Goal: Task Accomplishment & Management: Use online tool/utility

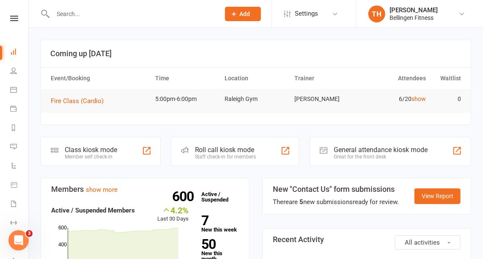
click at [72, 14] on input "text" at bounding box center [132, 14] width 164 height 12
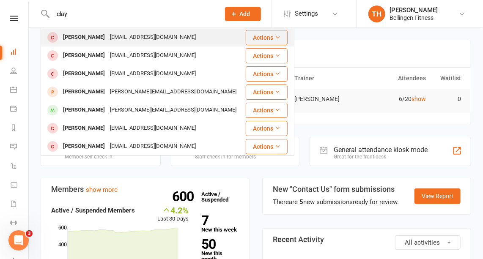
type input "clay"
click at [95, 35] on div "[PERSON_NAME]" at bounding box center [84, 37] width 47 height 12
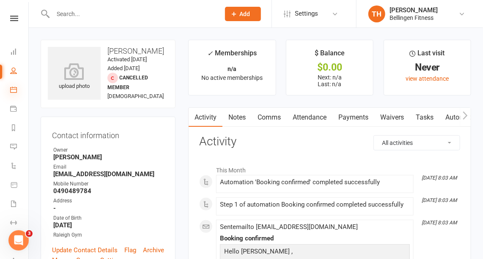
click at [13, 87] on icon at bounding box center [13, 89] width 7 height 7
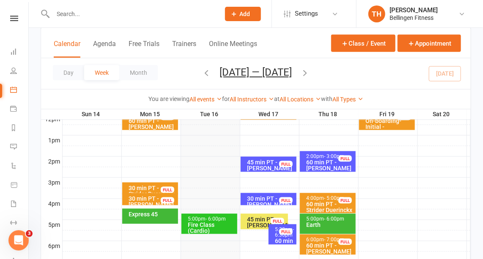
scroll to position [318, 0]
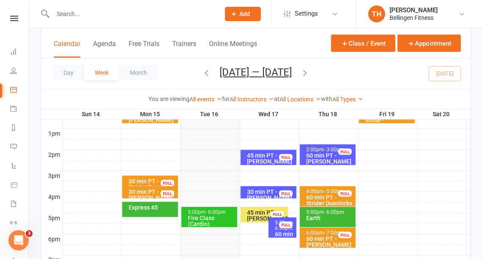
click at [216, 217] on div "Fire Class (Cardio)" at bounding box center [211, 221] width 48 height 12
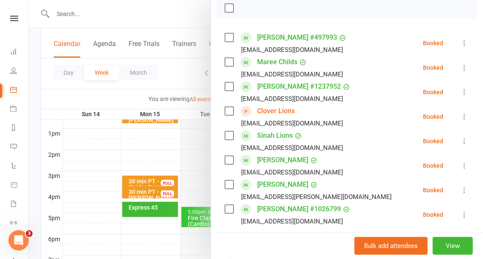
scroll to position [0, 0]
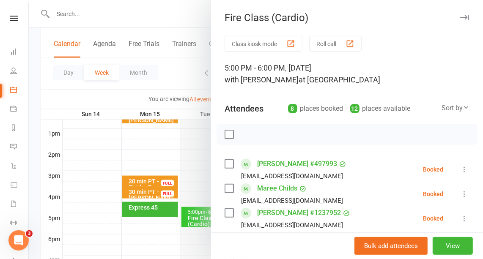
click at [460, 15] on icon "button" at bounding box center [464, 17] width 9 height 5
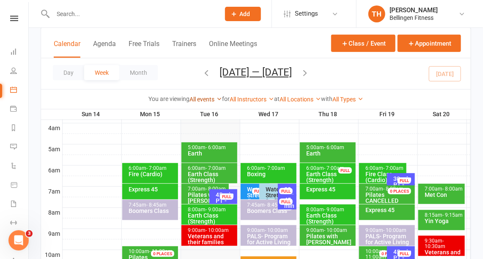
scroll to position [134, 0]
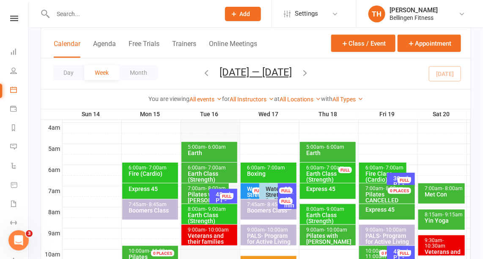
click at [71, 14] on input "text" at bounding box center [132, 14] width 164 height 12
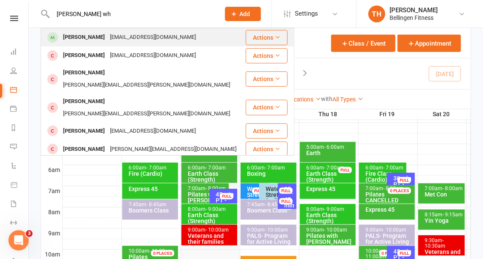
type input "[PERSON_NAME] wh"
click at [114, 35] on div "[EMAIL_ADDRESS][DOMAIN_NAME]" at bounding box center [152, 37] width 91 height 12
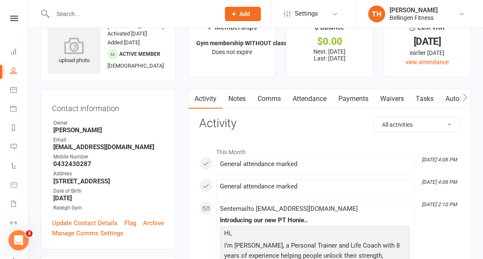
scroll to position [17, 0]
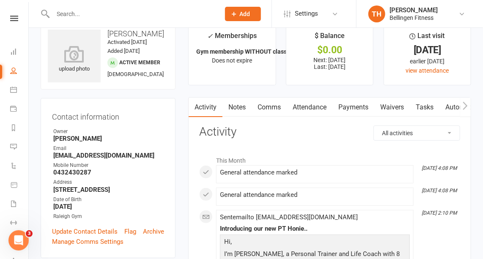
click at [361, 105] on link "Payments" at bounding box center [354, 107] width 42 height 19
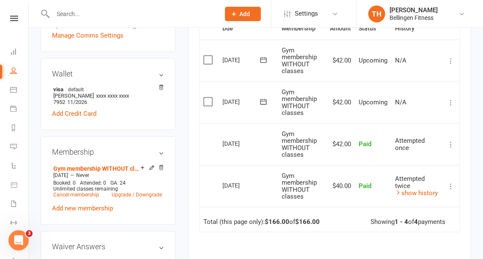
scroll to position [223, 0]
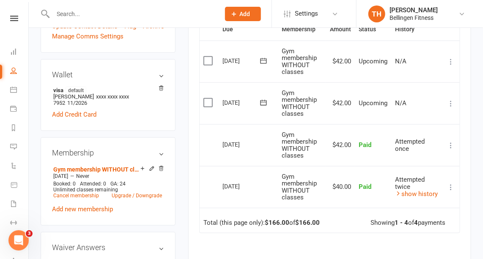
click at [264, 99] on icon at bounding box center [263, 103] width 8 height 8
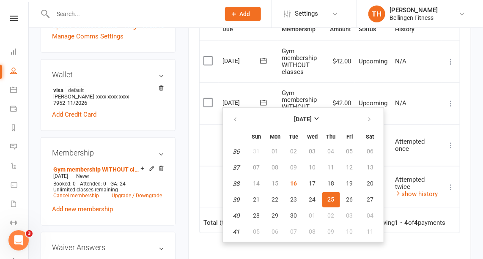
click at [439, 105] on td "N/A" at bounding box center [416, 104] width 51 height 42
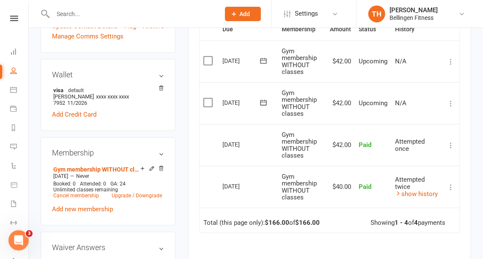
click at [451, 102] on icon at bounding box center [451, 103] width 8 height 8
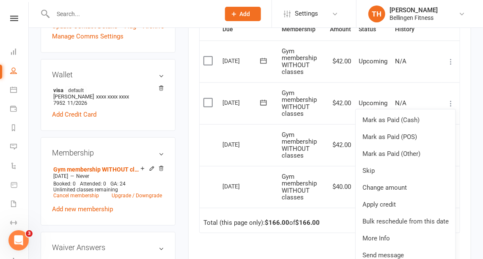
click at [264, 101] on icon at bounding box center [264, 103] width 6 height 6
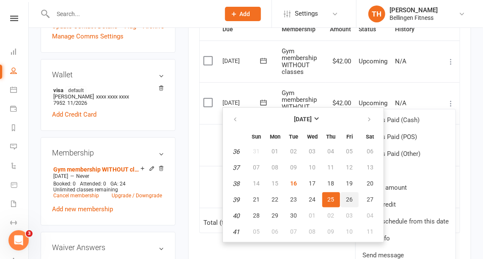
click at [349, 201] on span "26" at bounding box center [350, 199] width 7 height 7
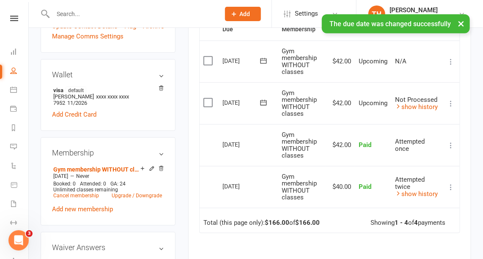
click at [452, 103] on icon at bounding box center [451, 103] width 8 height 8
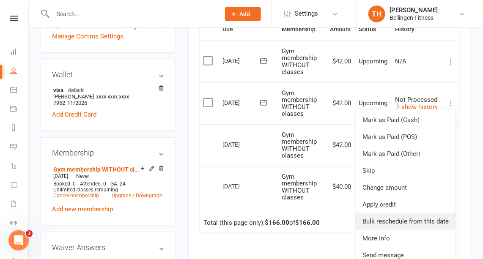
click at [413, 218] on link "Bulk reschedule from this date" at bounding box center [406, 221] width 100 height 17
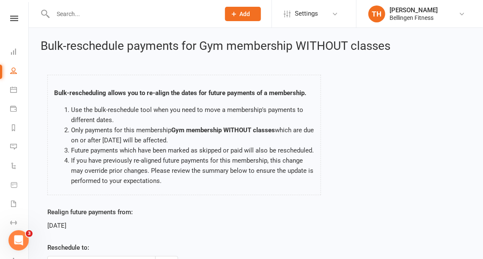
scroll to position [81, 0]
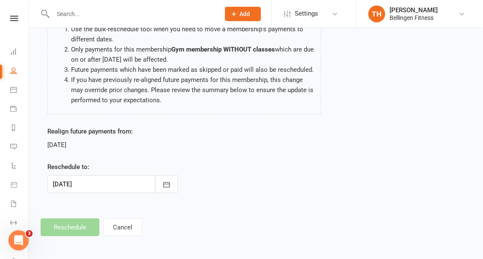
click at [142, 177] on div at bounding box center [112, 185] width 131 height 18
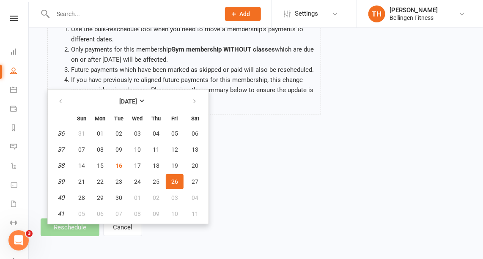
click at [178, 176] on button "26" at bounding box center [175, 181] width 18 height 15
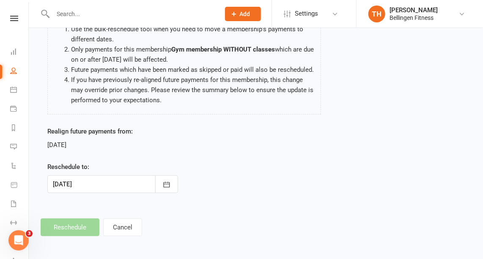
click at [76, 226] on footer "Reschedule Cancel" at bounding box center [256, 228] width 431 height 18
click at [128, 230] on button "Cancel" at bounding box center [122, 228] width 39 height 18
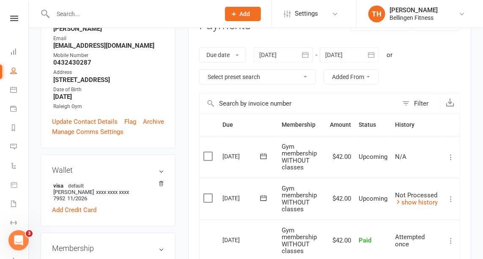
scroll to position [127, 0]
click at [451, 196] on icon at bounding box center [451, 199] width 8 height 8
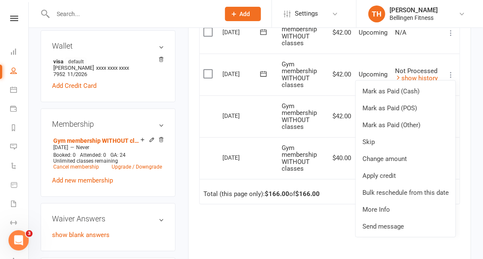
scroll to position [252, 0]
click at [405, 187] on link "Bulk reschedule from this date" at bounding box center [406, 192] width 100 height 17
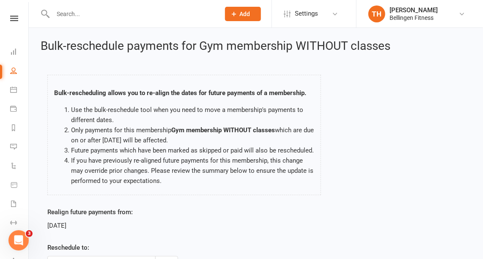
scroll to position [81, 0]
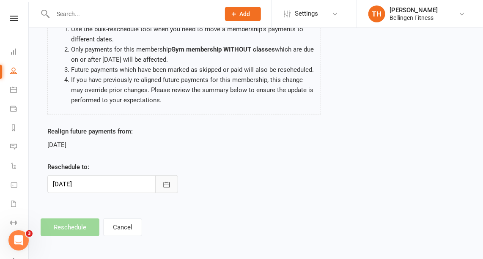
click at [163, 188] on icon "button" at bounding box center [166, 185] width 8 height 8
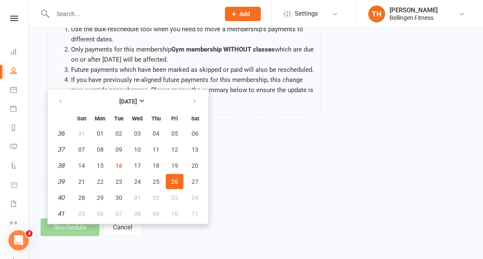
click at [177, 179] on button "26" at bounding box center [175, 181] width 18 height 15
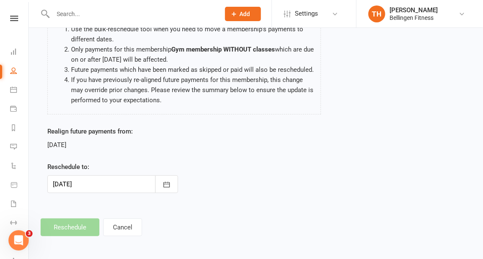
click at [91, 226] on footer "Reschedule Cancel" at bounding box center [256, 228] width 431 height 18
click at [88, 238] on div "Bulk-reschedule payments for Gym membership WITHOUT classes Bulk-rescheduling a…" at bounding box center [256, 97] width 454 height 301
click at [88, 226] on footer "Reschedule Cancel" at bounding box center [256, 228] width 431 height 18
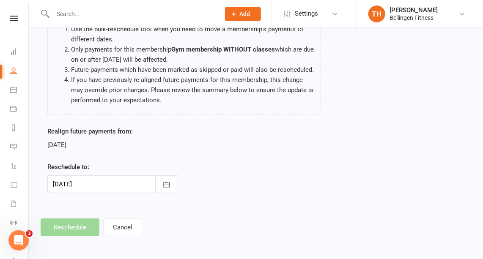
click at [88, 224] on footer "Reschedule Cancel" at bounding box center [256, 228] width 431 height 18
click at [127, 224] on button "Cancel" at bounding box center [122, 228] width 39 height 18
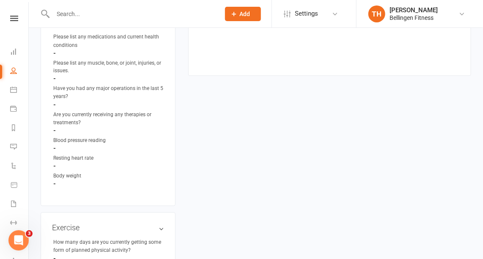
scroll to position [503, 0]
click at [161, 232] on h3 "Exercise edit" at bounding box center [108, 228] width 112 height 8
click at [163, 27] on h3 "Medical Information edit" at bounding box center [108, 22] width 112 height 8
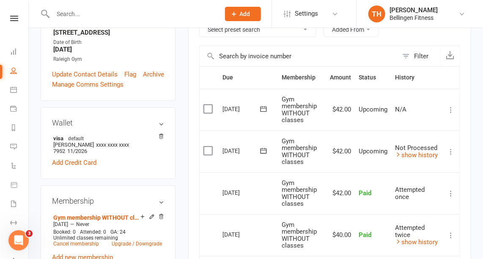
scroll to position [0, 0]
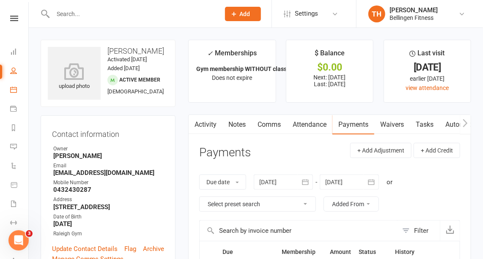
click at [13, 86] on link "Calendar" at bounding box center [19, 90] width 19 height 19
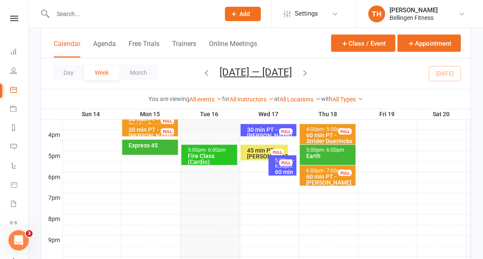
scroll to position [381, 0]
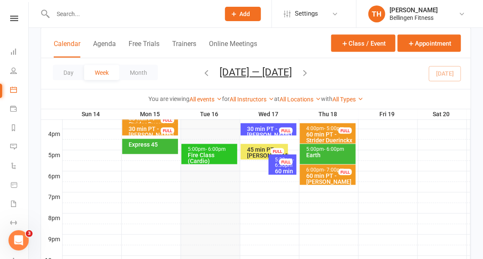
click at [215, 155] on div "Fire Class (Cardio)" at bounding box center [211, 158] width 48 height 12
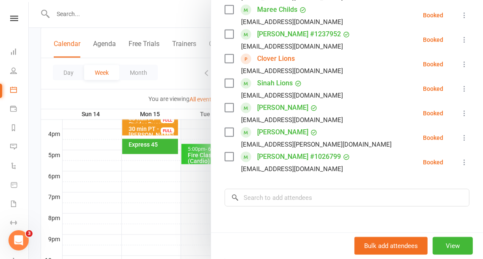
scroll to position [0, 0]
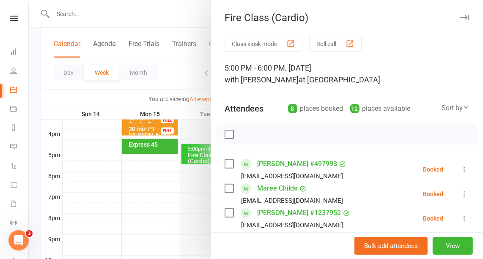
click at [460, 17] on icon "button" at bounding box center [464, 17] width 9 height 5
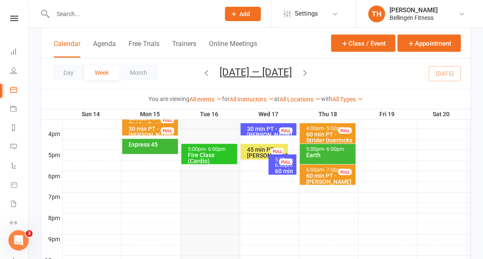
click at [232, 153] on div "Fire Class (Cardio)" at bounding box center [211, 158] width 48 height 12
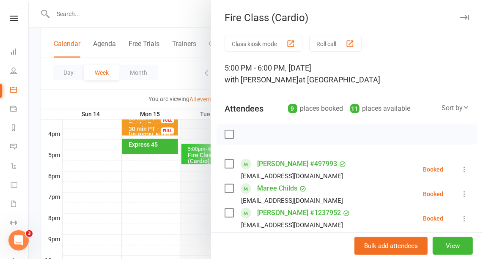
click at [460, 18] on icon "button" at bounding box center [464, 17] width 9 height 5
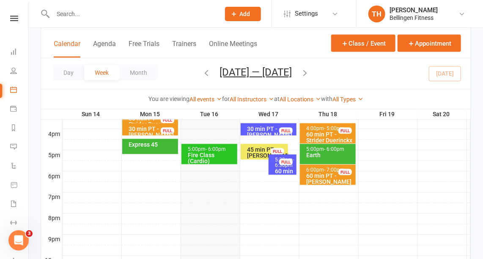
click at [309, 73] on icon "button" at bounding box center [305, 72] width 9 height 9
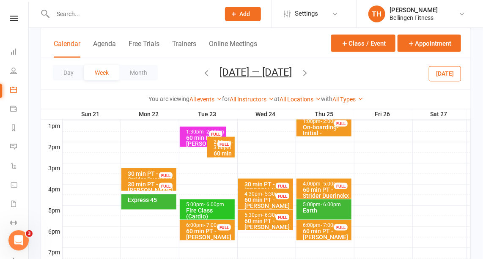
scroll to position [322, 0]
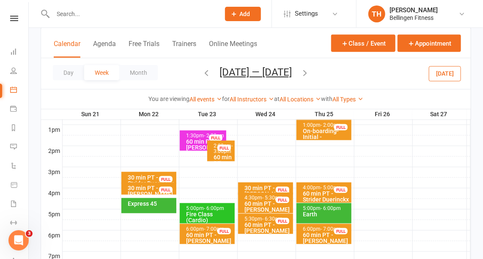
click at [256, 178] on div at bounding box center [267, 183] width 408 height 10
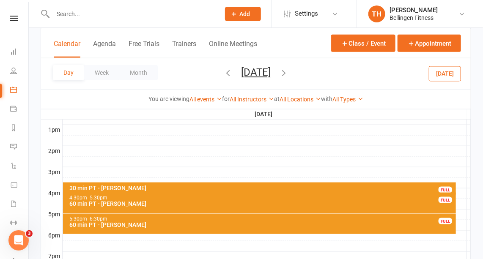
click at [145, 185] on div "30 min PT - [PERSON_NAME]" at bounding box center [261, 188] width 385 height 6
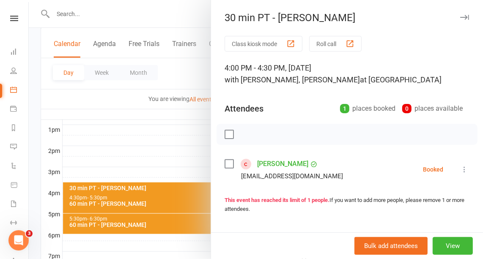
click at [459, 14] on button "button" at bounding box center [464, 17] width 10 height 10
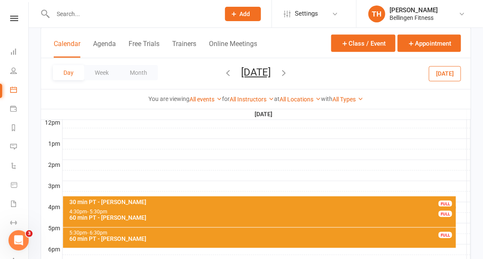
scroll to position [304, 0]
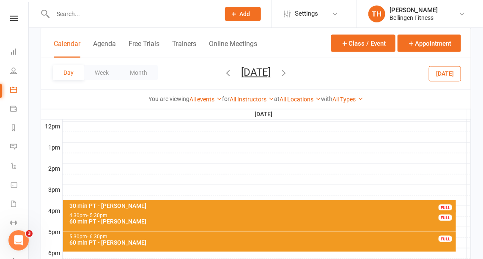
click at [74, 186] on div at bounding box center [267, 190] width 408 height 10
click at [83, 168] on button "Add Appointment" at bounding box center [79, 167] width 49 height 10
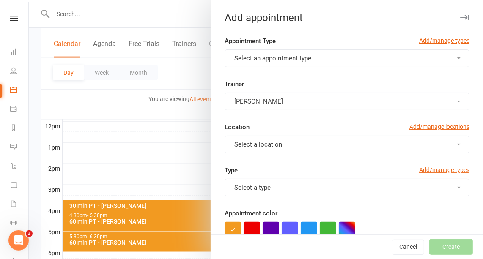
click at [261, 58] on span "Select an appointment type" at bounding box center [272, 59] width 77 height 8
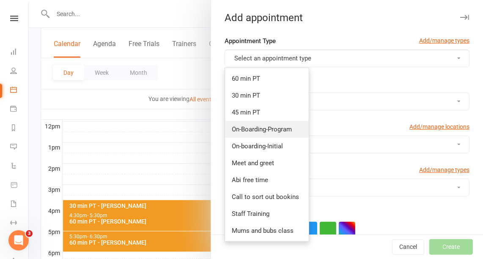
click at [263, 127] on span "On-Boarding-Program" at bounding box center [262, 130] width 60 height 8
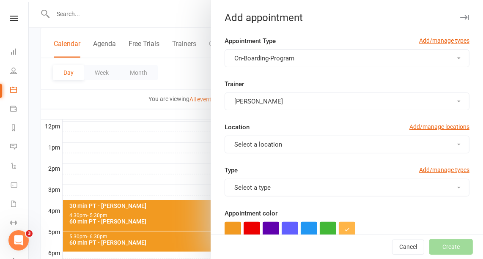
click at [258, 146] on span "Select a location" at bounding box center [258, 145] width 48 height 8
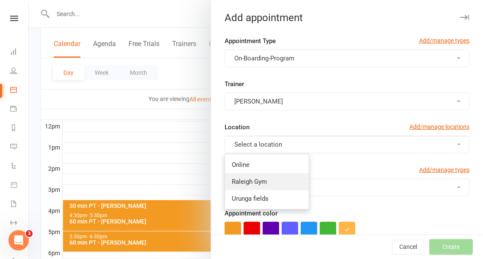
click at [255, 182] on span "Raleigh Gym" at bounding box center [249, 182] width 35 height 8
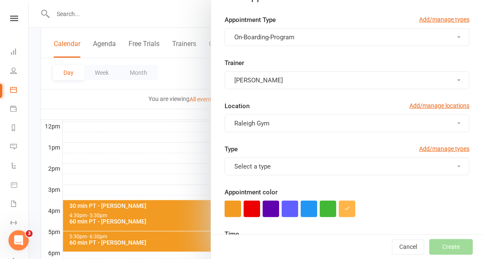
scroll to position [32, 0]
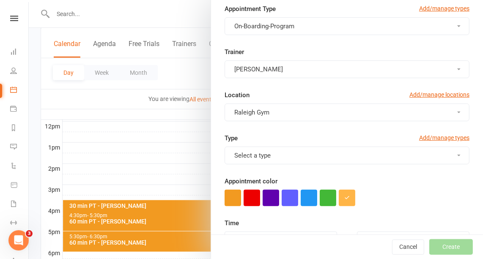
click at [241, 148] on button "Select a type" at bounding box center [347, 156] width 245 height 18
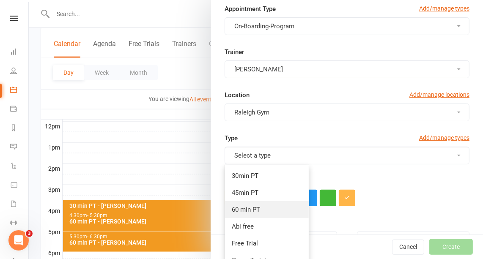
click at [247, 206] on span "60 min PT" at bounding box center [246, 210] width 28 height 8
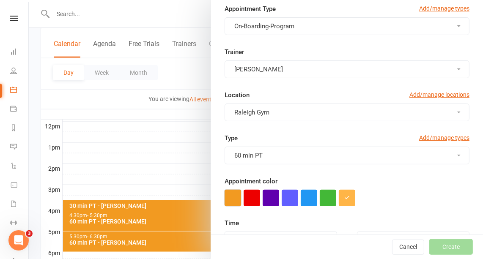
click at [230, 197] on button "button" at bounding box center [233, 198] width 17 height 17
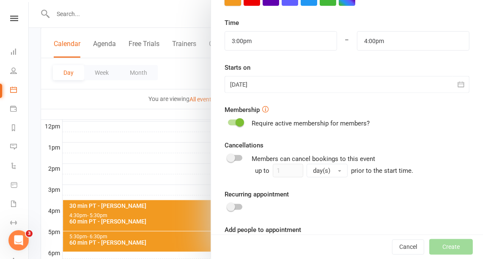
scroll to position [264, 0]
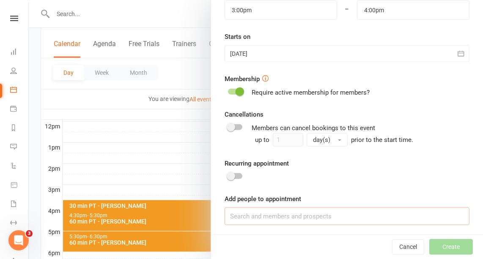
click at [242, 212] on input at bounding box center [347, 217] width 245 height 18
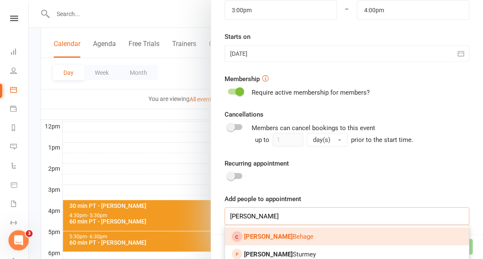
type input "[PERSON_NAME]"
click at [262, 231] on link "[PERSON_NAME]" at bounding box center [347, 237] width 244 height 18
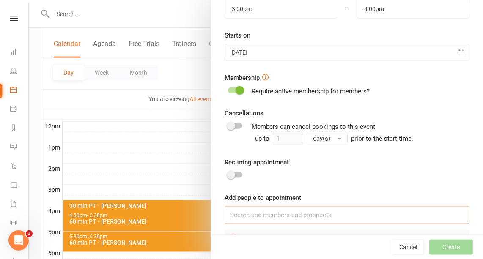
scroll to position [262, 0]
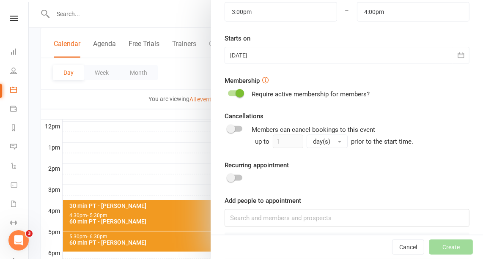
click at [236, 94] on span at bounding box center [240, 93] width 8 height 8
click at [228, 92] on input "checkbox" at bounding box center [228, 92] width 0 height 0
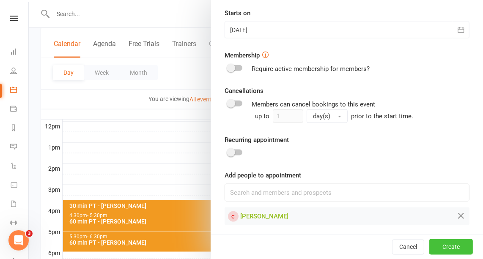
click at [443, 249] on button "Create" at bounding box center [451, 247] width 44 height 15
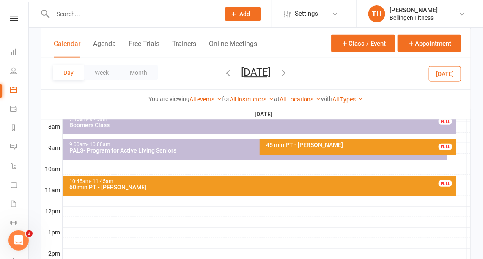
scroll to position [221, 0]
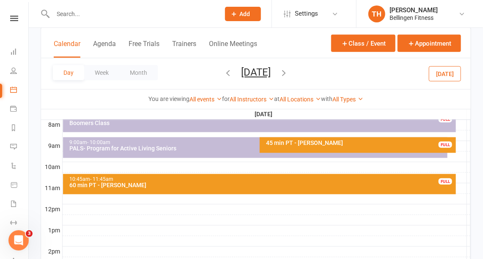
click at [110, 179] on span "- 11:45am" at bounding box center [101, 179] width 23 height 6
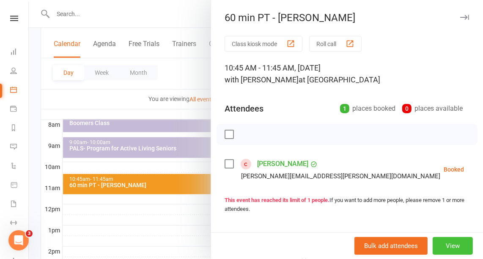
click at [445, 245] on button "View" at bounding box center [453, 246] width 40 height 18
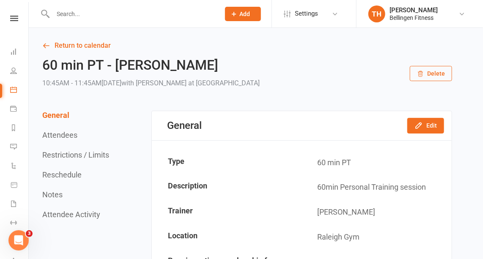
click at [429, 72] on button "Delete" at bounding box center [431, 73] width 42 height 15
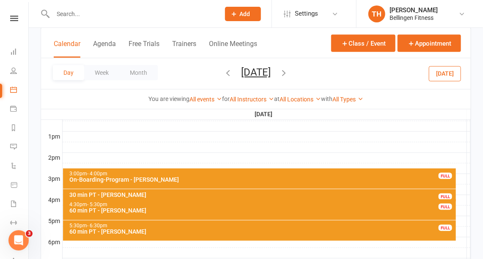
scroll to position [315, 0]
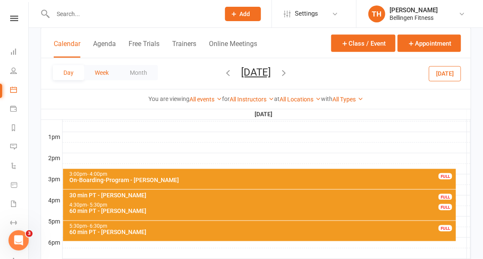
click at [99, 73] on button "Week" at bounding box center [101, 72] width 35 height 15
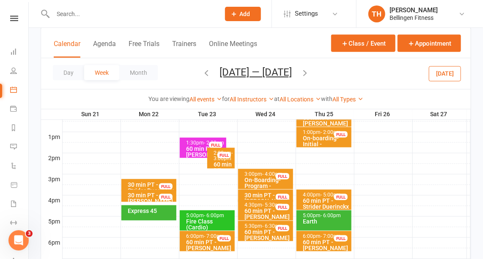
click at [202, 72] on icon "button" at bounding box center [206, 72] width 9 height 9
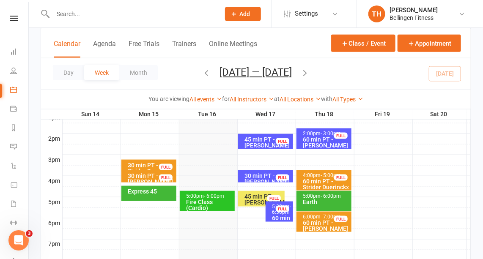
scroll to position [325, 0]
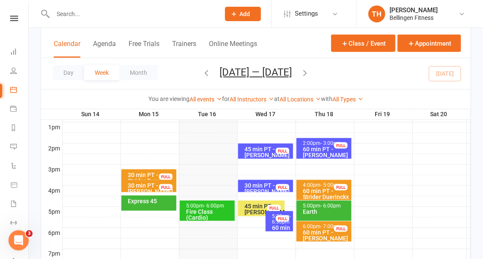
click at [309, 71] on icon "button" at bounding box center [305, 72] width 9 height 9
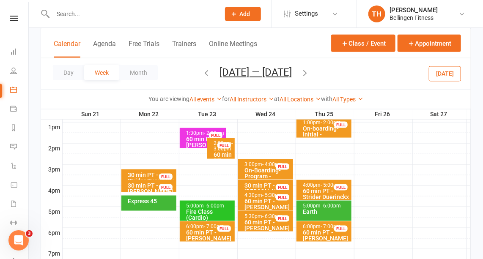
click at [204, 72] on icon "button" at bounding box center [206, 72] width 9 height 9
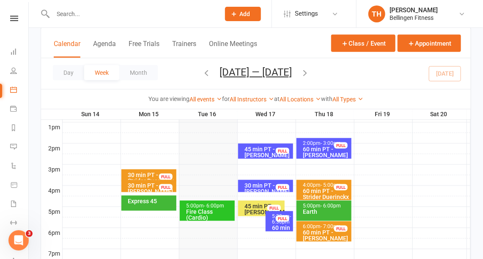
click at [195, 206] on div "5:00pm - 6:00pm" at bounding box center [209, 207] width 47 height 6
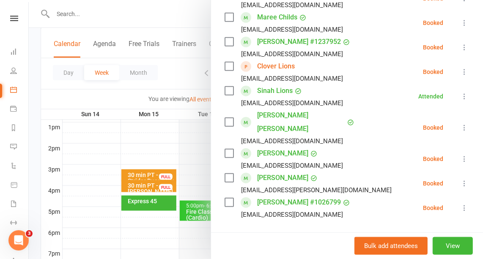
scroll to position [172, 0]
